Goal: Task Accomplishment & Management: Complete application form

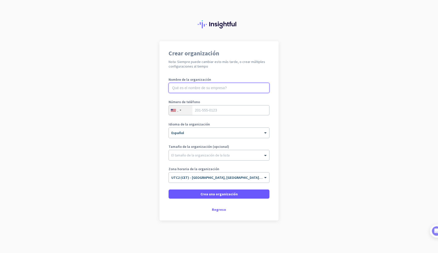
click at [243, 89] on input "text" at bounding box center [219, 88] width 101 height 10
type input "NEURO ENERGIA Y GESTION SL"
click at [233, 112] on input "tel" at bounding box center [219, 110] width 101 height 10
type input "620654925"
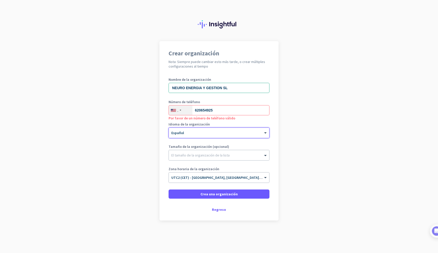
click at [182, 110] on div "." at bounding box center [181, 110] width 24 height 10
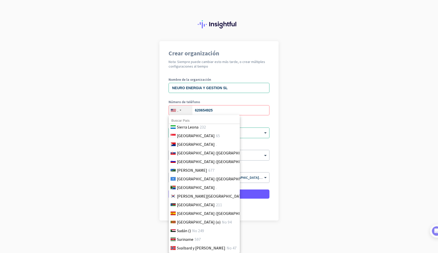
scroll to position [1720, 1]
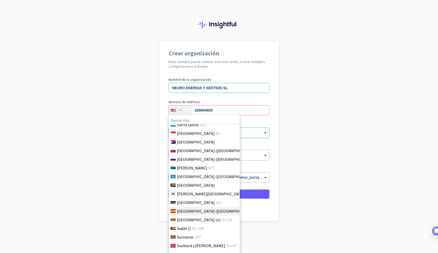
click at [190, 211] on span "[GEOGRAPHIC_DATA] ([GEOGRAPHIC_DATA])" at bounding box center [216, 211] width 79 height 6
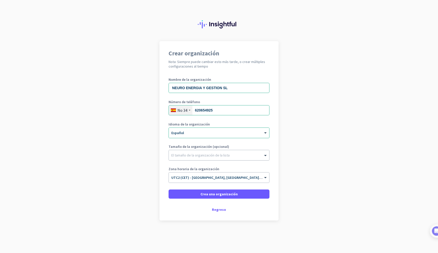
click at [213, 152] on div at bounding box center [219, 153] width 100 height 5
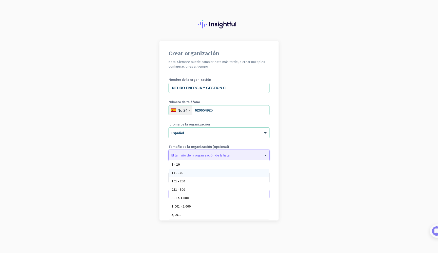
click at [208, 172] on div "11 - 100" at bounding box center [219, 172] width 100 height 8
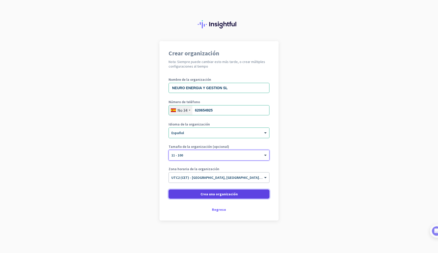
click at [224, 194] on span "Crea una organización" at bounding box center [219, 193] width 37 height 5
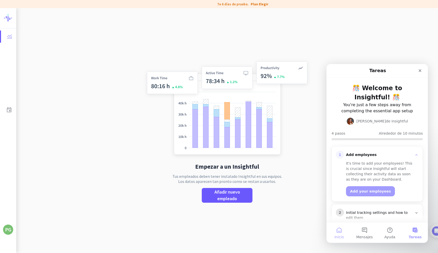
click at [339, 235] on span "Inicio" at bounding box center [339, 237] width 9 height 4
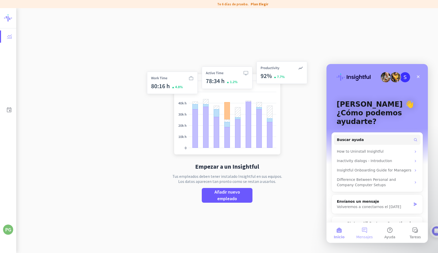
click at [364, 234] on button "Mensajes" at bounding box center [364, 232] width 25 height 20
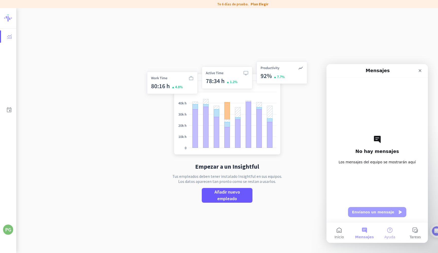
click at [390, 235] on span "Ayuda" at bounding box center [390, 237] width 11 height 4
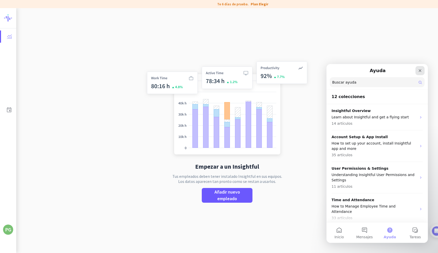
click at [422, 72] on icon "Cerrar" at bounding box center [420, 70] width 4 height 4
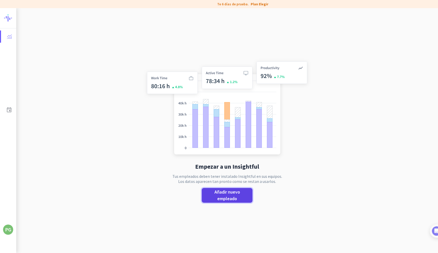
click at [236, 198] on span "Añadir nuevo empleado" at bounding box center [227, 194] width 43 height 13
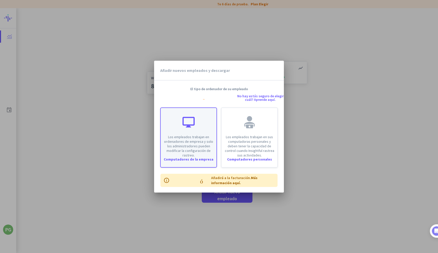
click at [189, 148] on p "Los empleados trabajan en ordenadores de empresa y solo los administradores pue…" at bounding box center [189, 145] width 50 height 23
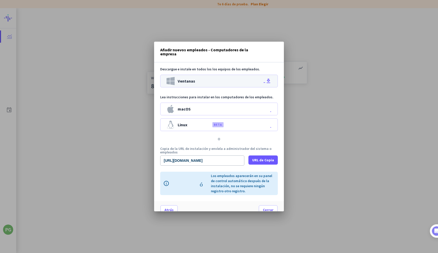
click at [269, 82] on icon "file-download" at bounding box center [255, 81] width 32 height 6
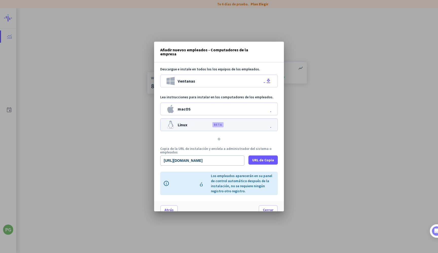
scroll to position [7, 0]
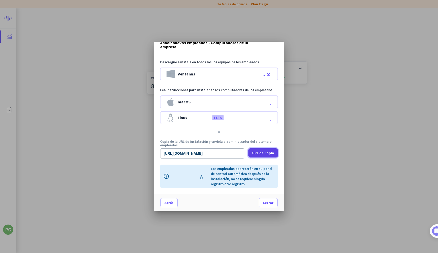
click at [265, 151] on span "URL de Copia" at bounding box center [263, 152] width 22 height 5
click at [269, 203] on span "Cerrar" at bounding box center [268, 202] width 11 height 5
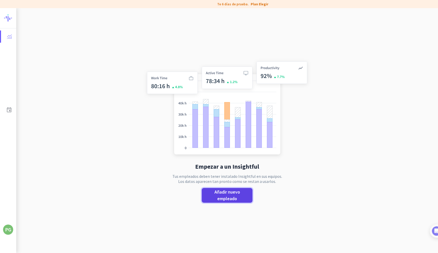
click at [234, 194] on span "Añadir nuevo empleado" at bounding box center [227, 194] width 43 height 13
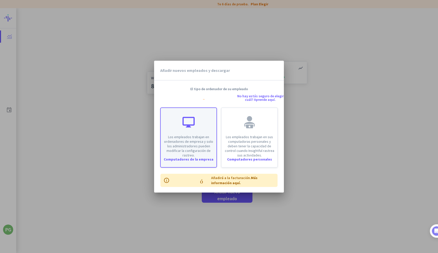
click at [188, 151] on p "Los empleados trabajan en ordenadores de empresa y solo los administradores pue…" at bounding box center [189, 145] width 50 height 23
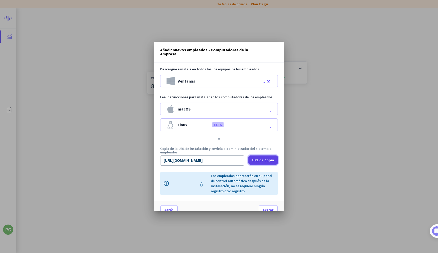
click at [265, 158] on span "URL de Copia" at bounding box center [263, 159] width 22 height 5
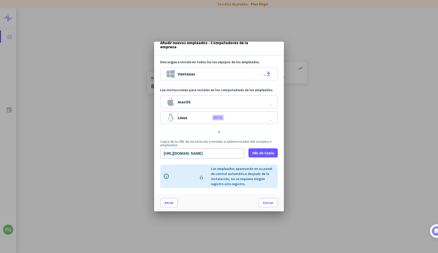
click at [212, 184] on p "Los empleados aparecerán en su panel de control automático después de la instal…" at bounding box center [243, 176] width 64 height 20
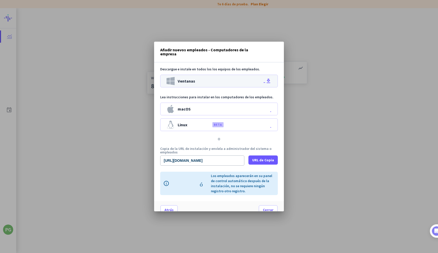
click at [267, 81] on icon "file-download" at bounding box center [255, 81] width 32 height 6
click at [270, 208] on span "Cerrar" at bounding box center [268, 209] width 11 height 5
